Goal: Task Accomplishment & Management: Manage account settings

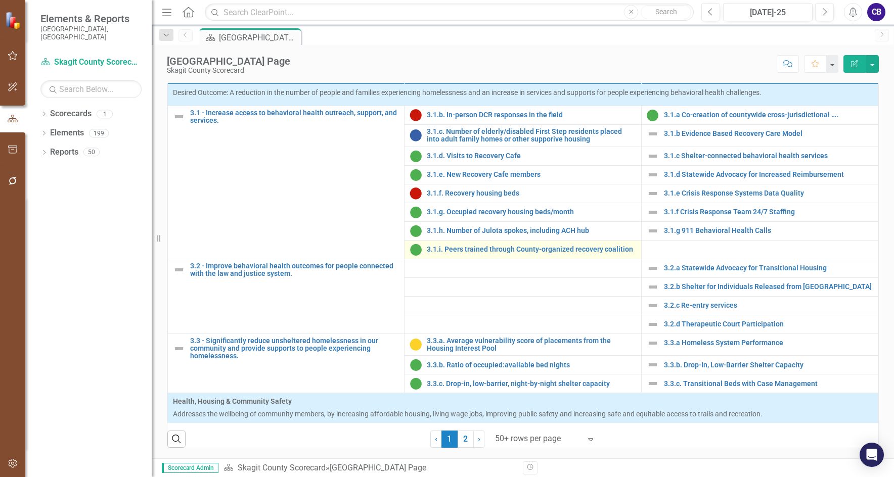
scroll to position [556, 0]
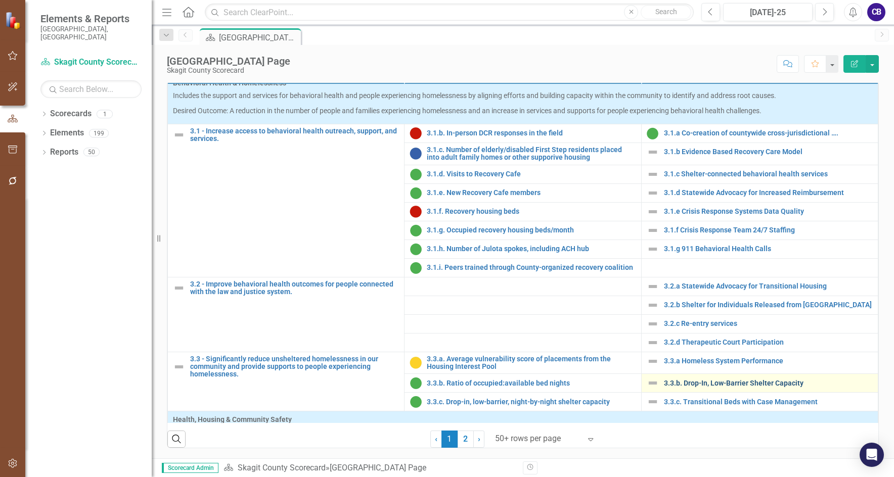
click at [748, 387] on link "3.3.b. Drop-In, Low-Barrier Shelter Capacity" at bounding box center [768, 384] width 209 height 8
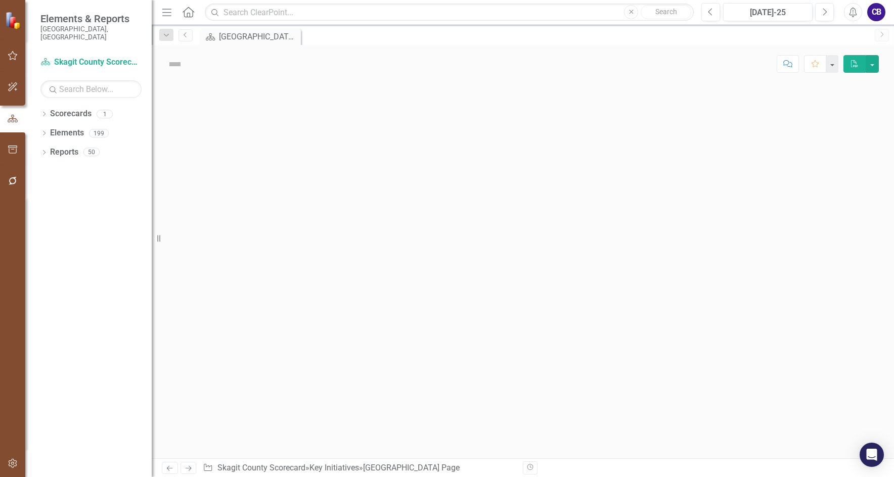
click at [748, 388] on div at bounding box center [523, 271] width 742 height 376
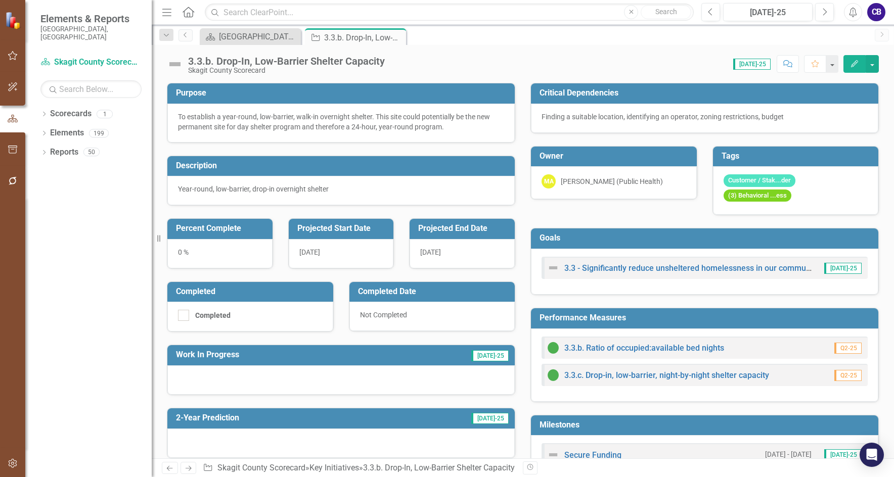
click at [347, 60] on div "3.3.b. Drop-In, Low-Barrier Shelter Capacity" at bounding box center [286, 61] width 197 height 11
click at [346, 60] on div "3.3.b. Drop-In, Low-Barrier Shelter Capacity" at bounding box center [286, 61] width 197 height 11
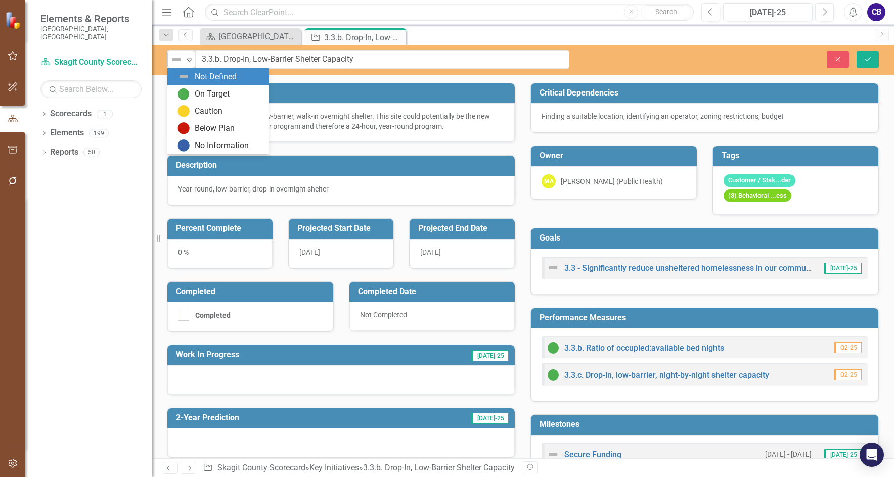
click at [179, 57] on img at bounding box center [176, 60] width 12 height 12
drag, startPoint x: 207, startPoint y: 127, endPoint x: 212, endPoint y: 128, distance: 5.1
click at [207, 127] on div "Below Plan" at bounding box center [215, 129] width 40 height 12
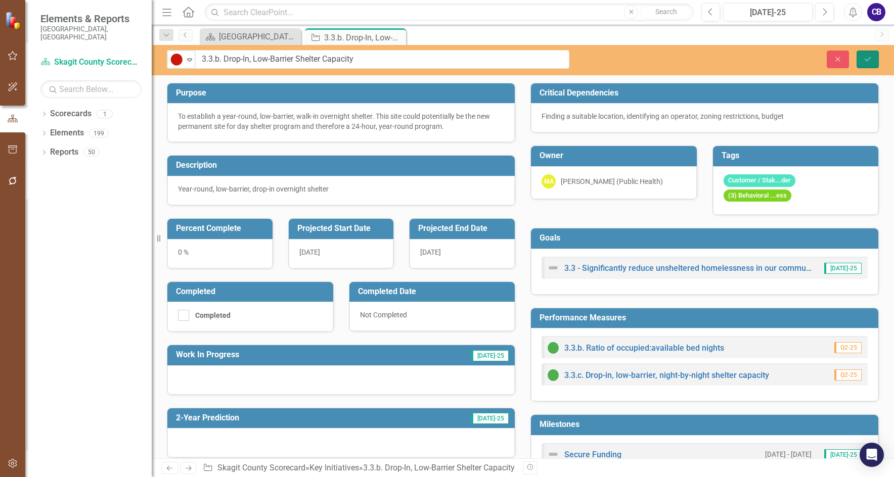
click at [870, 53] on button "Save" at bounding box center [868, 60] width 22 height 18
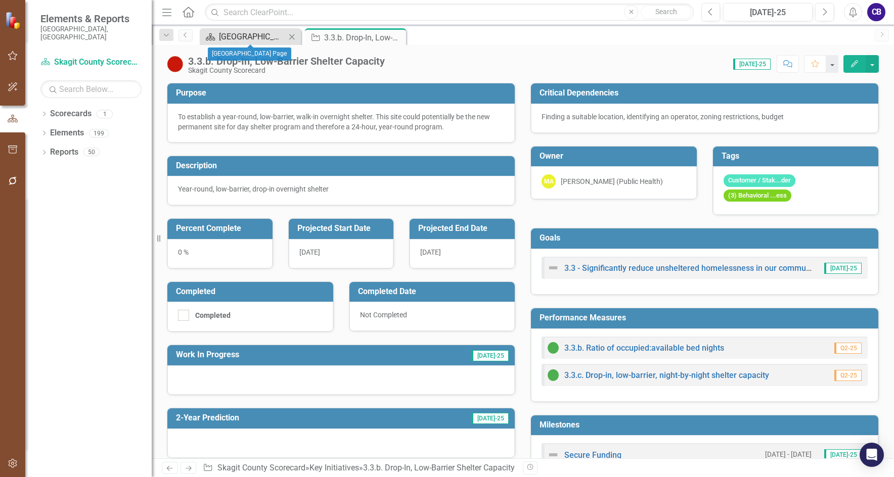
click at [262, 38] on div "[GEOGRAPHIC_DATA] Page" at bounding box center [252, 36] width 67 height 13
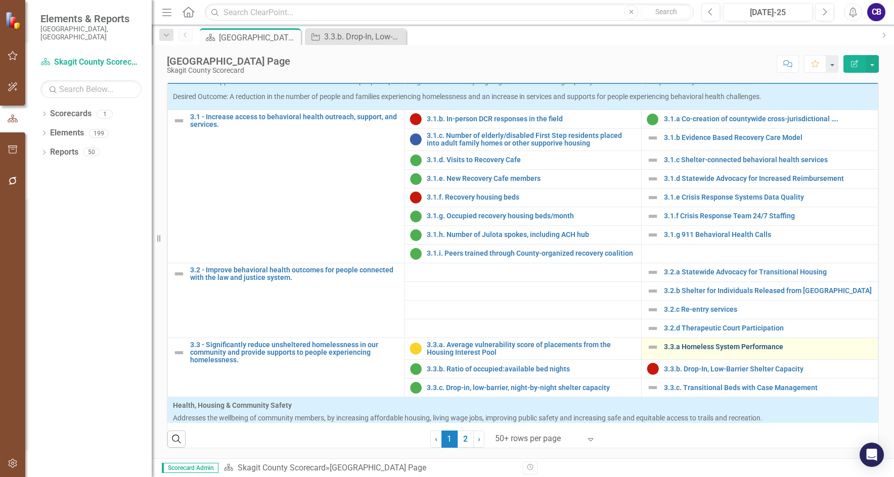
scroll to position [560, 0]
